Goal: Download file/media

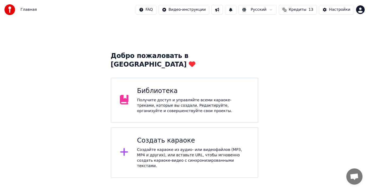
click at [139, 98] on div "Получите доступ и управляйте всеми караоке-треками, которые вы создали. Редакти…" at bounding box center [193, 106] width 112 height 16
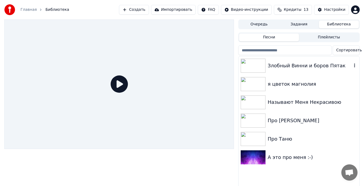
click at [253, 66] on img at bounding box center [253, 66] width 25 height 14
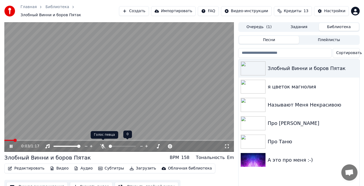
click at [105, 145] on icon at bounding box center [102, 146] width 5 height 4
click at [117, 146] on span at bounding box center [113, 146] width 9 height 1
drag, startPoint x: 36, startPoint y: 137, endPoint x: 18, endPoint y: 139, distance: 18.2
click at [6, 140] on span at bounding box center [5, 140] width 3 height 1
click at [230, 178] on div "Редактировать Видео Аудио Субтитры Загрузить Облачная библиотека Ручная синхрон…" at bounding box center [119, 178] width 230 height 30
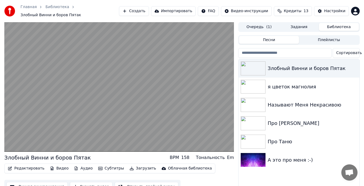
click at [249, 179] on div "Злобный Винни и боров Пятак я цветок магнолия Называют Меня Некрасивою Про [PER…" at bounding box center [299, 128] width 121 height 139
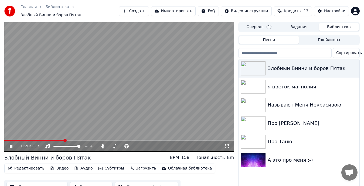
click at [228, 144] on icon at bounding box center [226, 146] width 5 height 4
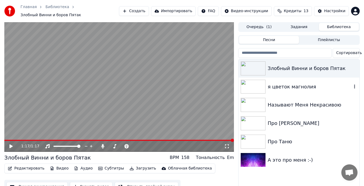
click at [252, 80] on img at bounding box center [253, 87] width 25 height 14
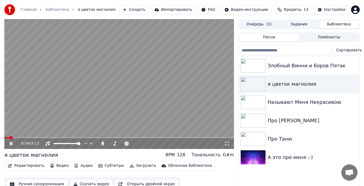
click at [227, 142] on icon at bounding box center [226, 143] width 5 height 4
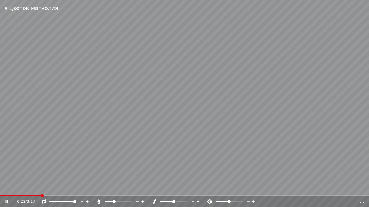
click at [363, 190] on icon at bounding box center [362, 202] width 4 height 4
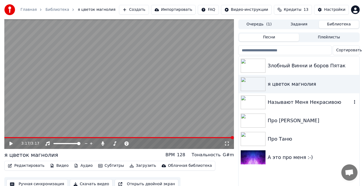
click at [249, 100] on img at bounding box center [253, 102] width 25 height 14
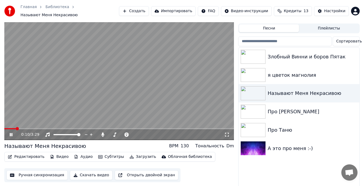
scroll to position [13, 0]
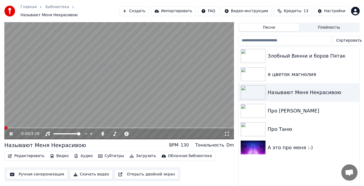
click at [4, 126] on span at bounding box center [5, 127] width 3 height 3
click at [87, 171] on button "Скачать видео" at bounding box center [91, 174] width 43 height 10
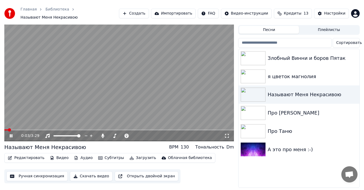
scroll to position [4, 0]
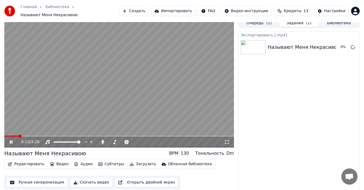
click at [87, 180] on button "Скачать видео" at bounding box center [91, 183] width 43 height 10
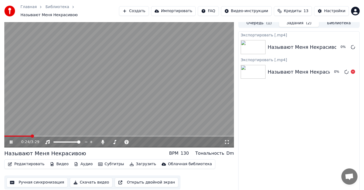
click at [308, 73] on div "Называют Меня Некрасивою" at bounding box center [305, 72] width 74 height 8
click at [353, 70] on icon at bounding box center [353, 72] width 4 height 4
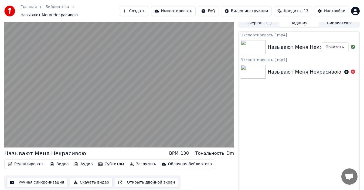
click at [338, 45] on button "Показать" at bounding box center [335, 47] width 28 height 10
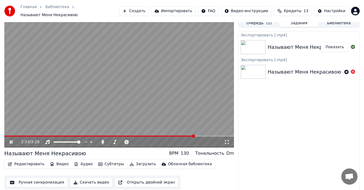
click at [336, 21] on button "Библиотека" at bounding box center [339, 23] width 40 height 8
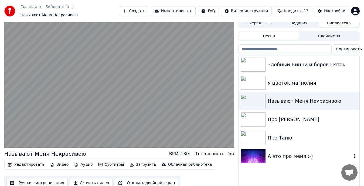
click at [258, 155] on img at bounding box center [253, 156] width 25 height 14
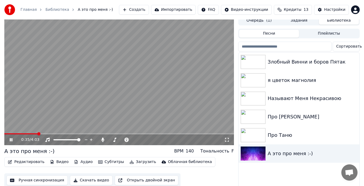
click at [171, 103] on video at bounding box center [119, 80] width 230 height 129
click at [88, 180] on button "Скачать видео" at bounding box center [91, 180] width 43 height 10
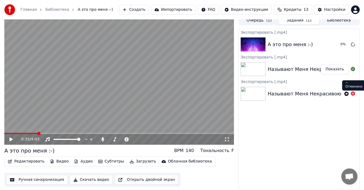
click at [353, 94] on icon at bounding box center [353, 94] width 4 height 4
click at [334, 45] on button "Показать" at bounding box center [335, 45] width 28 height 10
click at [336, 22] on button "Библиотека" at bounding box center [339, 21] width 40 height 8
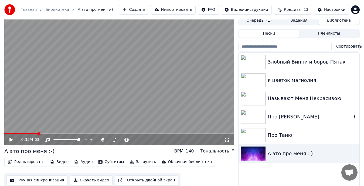
click at [258, 116] on img at bounding box center [253, 117] width 25 height 14
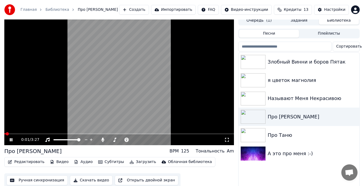
click at [116, 107] on video at bounding box center [119, 80] width 230 height 129
click at [85, 181] on button "Скачать видео" at bounding box center [91, 180] width 43 height 10
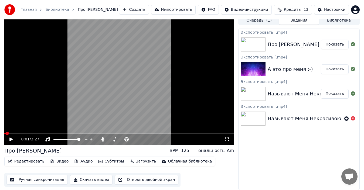
click at [332, 46] on button "Показать" at bounding box center [335, 45] width 28 height 10
click at [144, 173] on div "Редактировать Видео Аудио Субтитры Загрузить Облачная библиотека Ручная синхрон…" at bounding box center [119, 172] width 230 height 30
click at [342, 20] on button "Библиотека" at bounding box center [339, 21] width 40 height 8
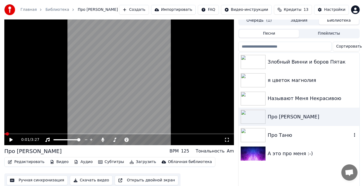
click at [274, 136] on div "Про Таню" at bounding box center [310, 135] width 84 height 8
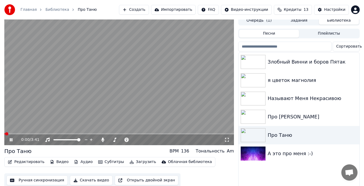
click at [152, 103] on video at bounding box center [119, 80] width 230 height 129
click at [87, 179] on button "Скачать видео" at bounding box center [91, 180] width 43 height 10
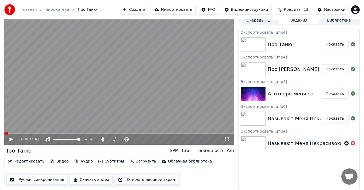
click at [336, 45] on button "Показать" at bounding box center [335, 45] width 28 height 10
